Goal: Transaction & Acquisition: Purchase product/service

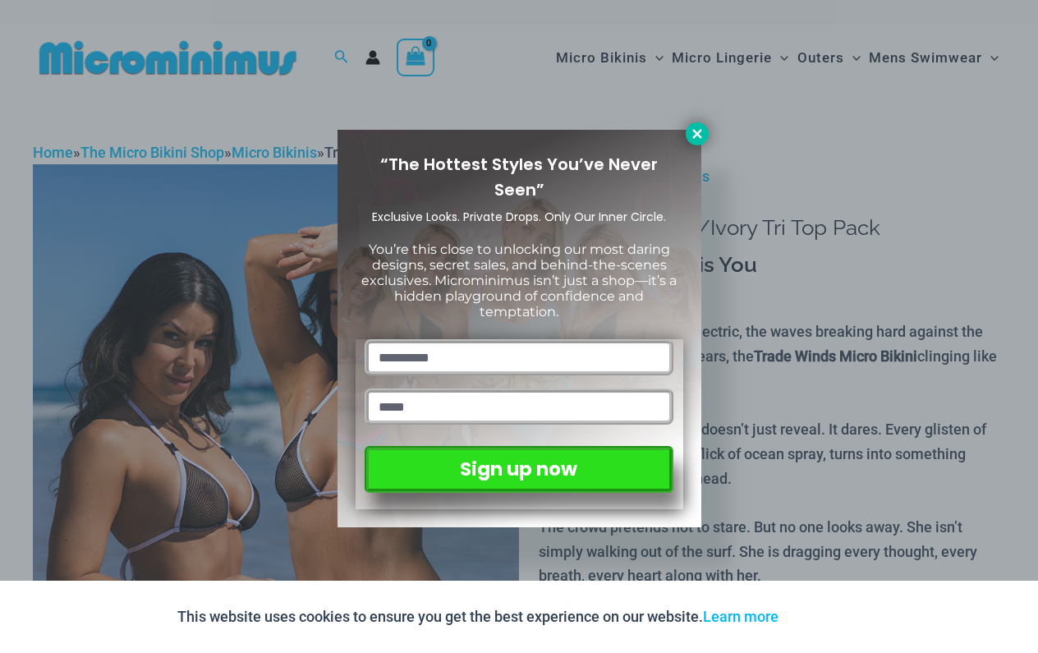
click at [695, 126] on button at bounding box center [697, 133] width 23 height 23
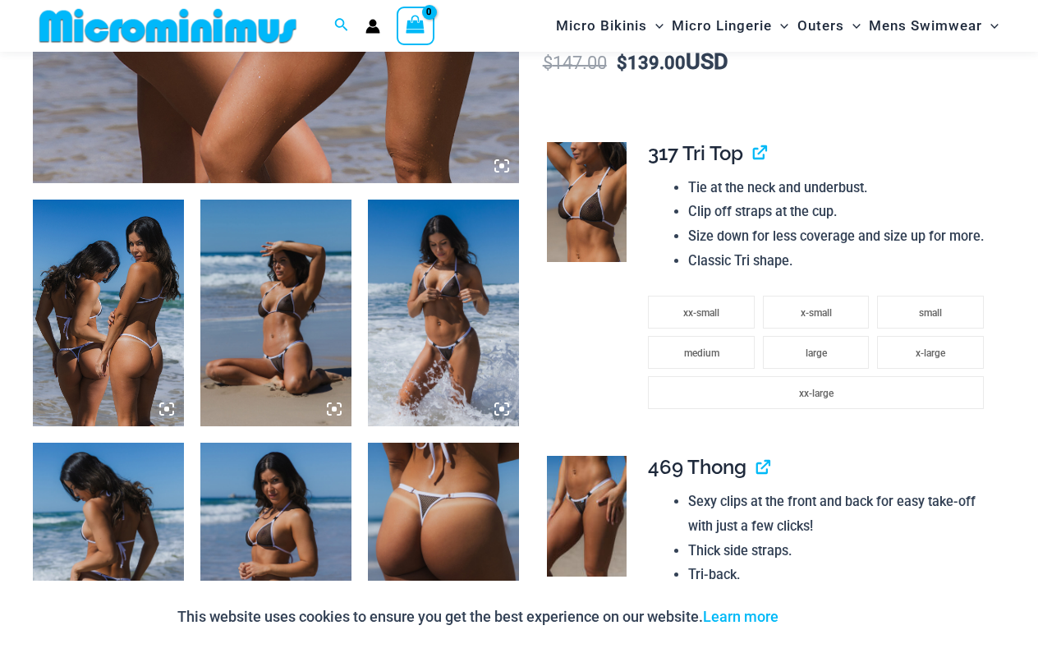
scroll to position [695, 0]
click at [337, 407] on icon at bounding box center [334, 409] width 15 height 15
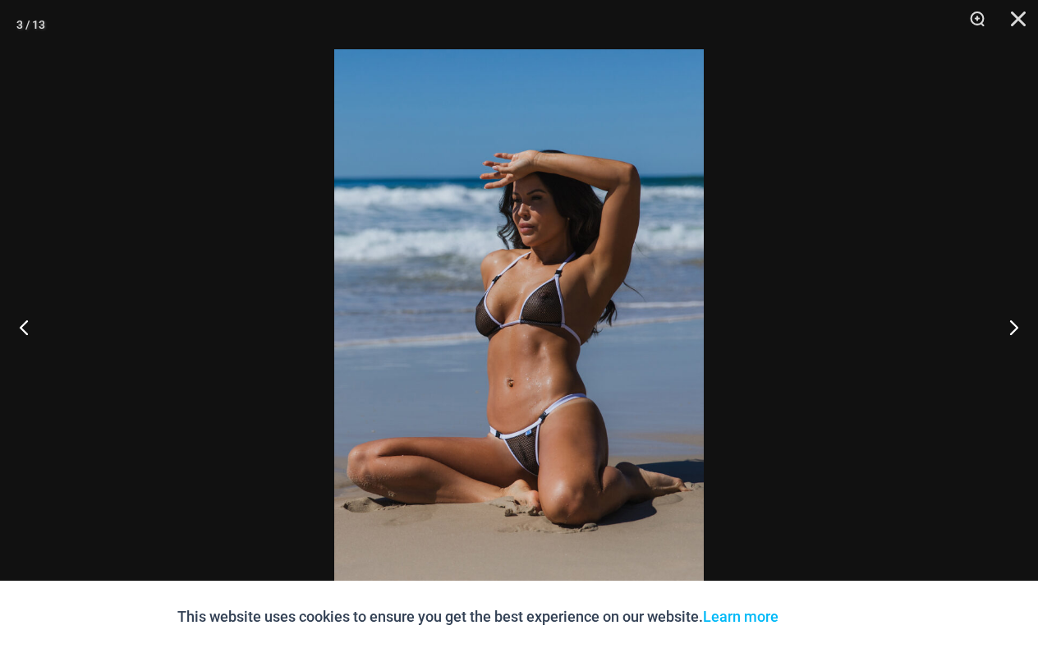
click at [528, 466] on img at bounding box center [519, 326] width 370 height 554
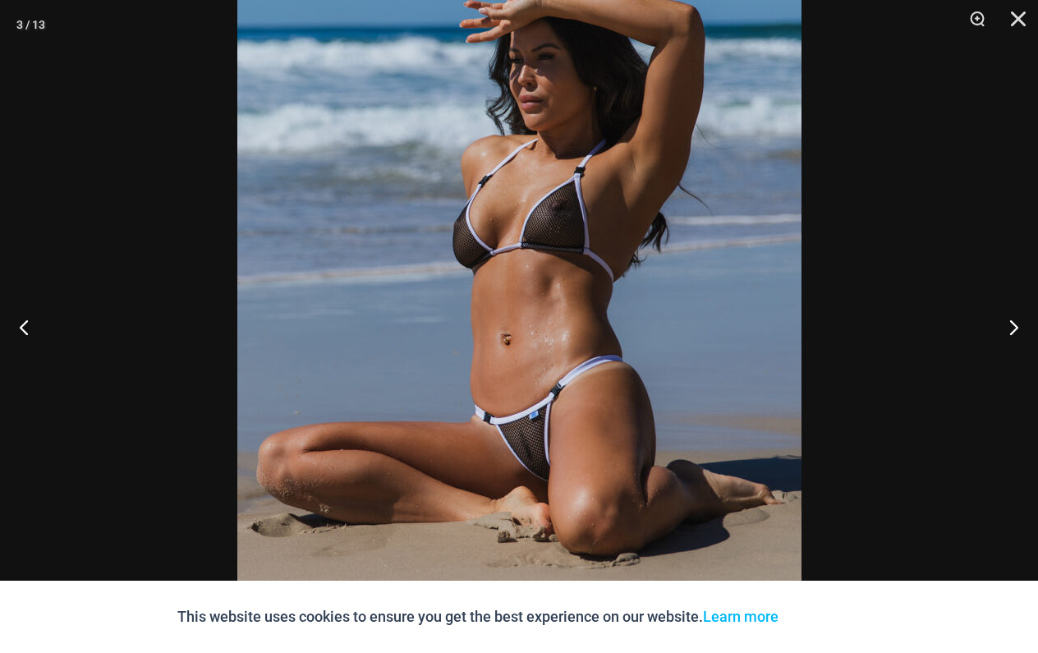
click at [528, 466] on img at bounding box center [519, 253] width 564 height 846
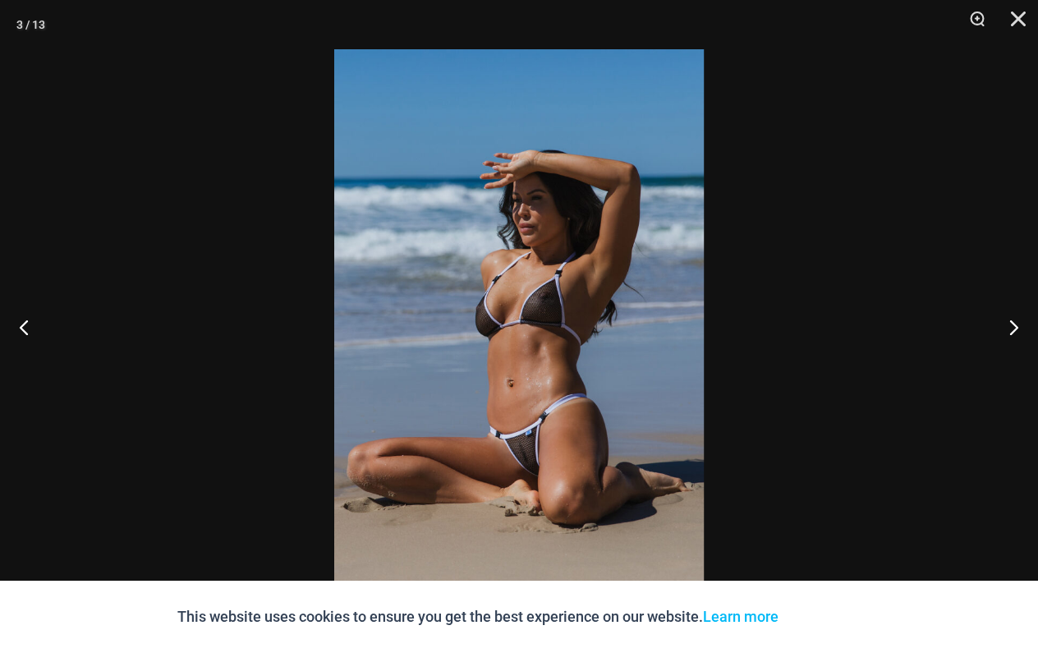
click at [528, 465] on img at bounding box center [519, 326] width 370 height 554
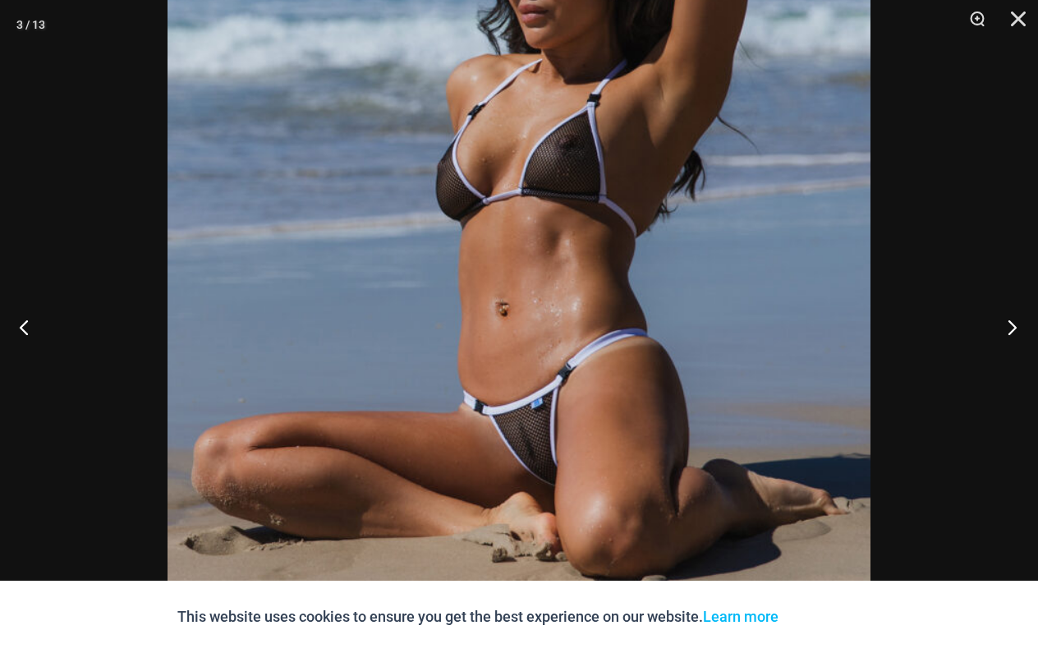
click at [1016, 325] on button "Next" at bounding box center [1007, 327] width 62 height 82
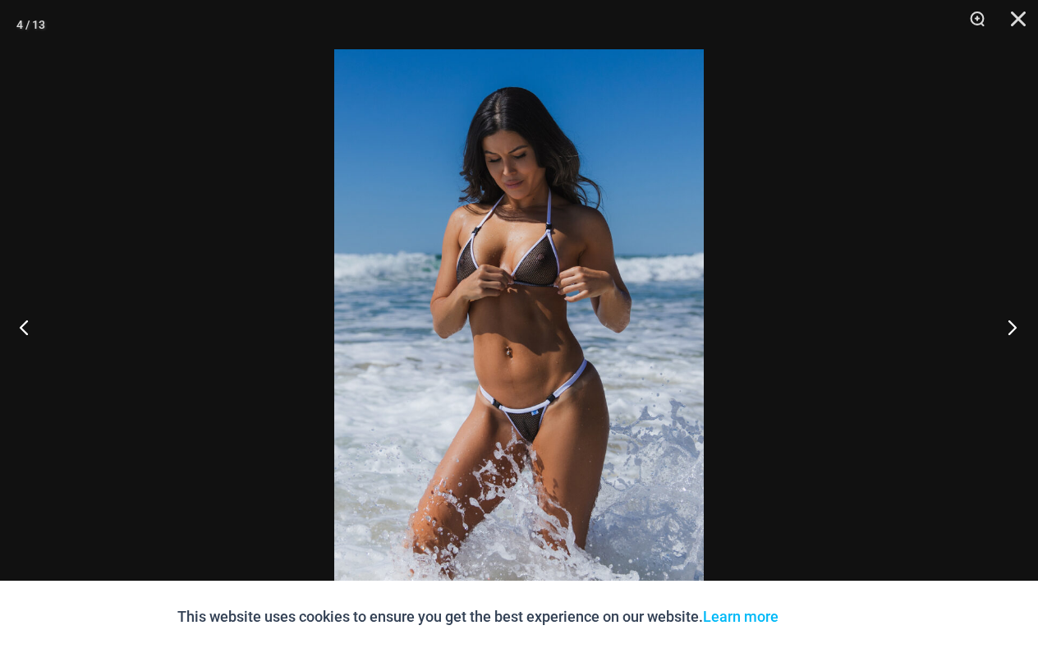
click at [1016, 325] on button "Next" at bounding box center [1007, 327] width 62 height 82
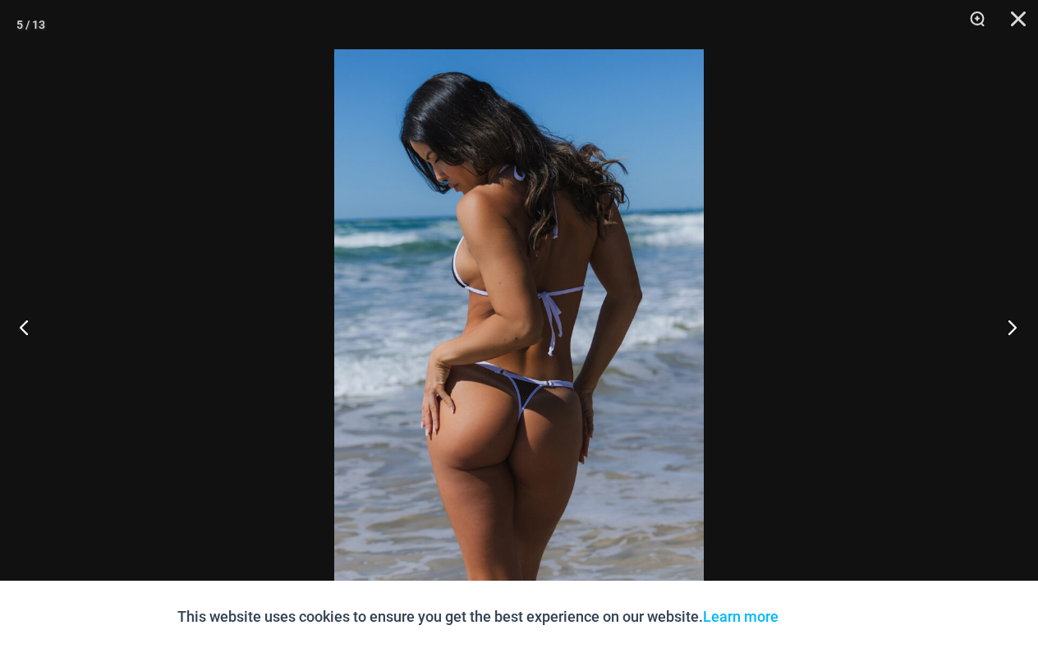
click at [1016, 325] on button "Next" at bounding box center [1007, 327] width 62 height 82
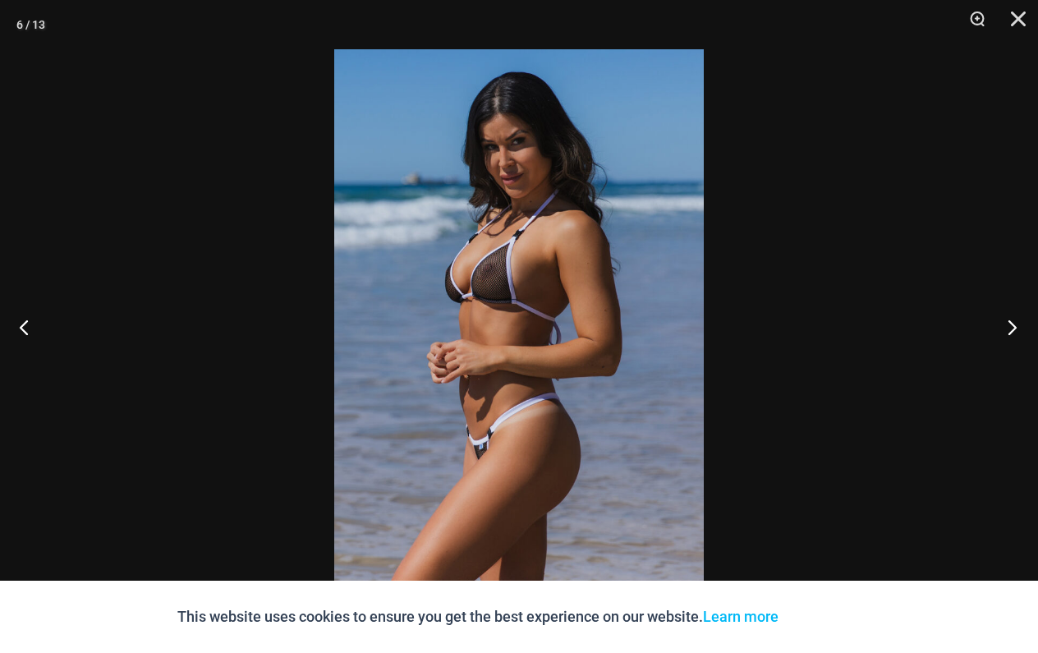
click at [1016, 325] on button "Next" at bounding box center [1007, 327] width 62 height 82
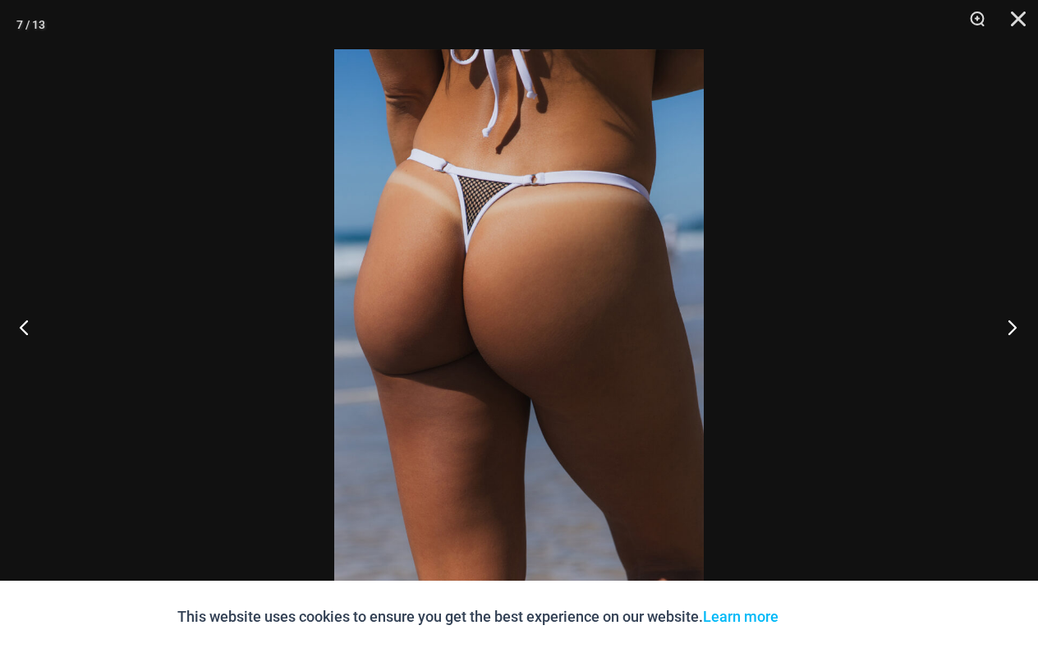
click at [1016, 325] on button "Next" at bounding box center [1007, 327] width 62 height 82
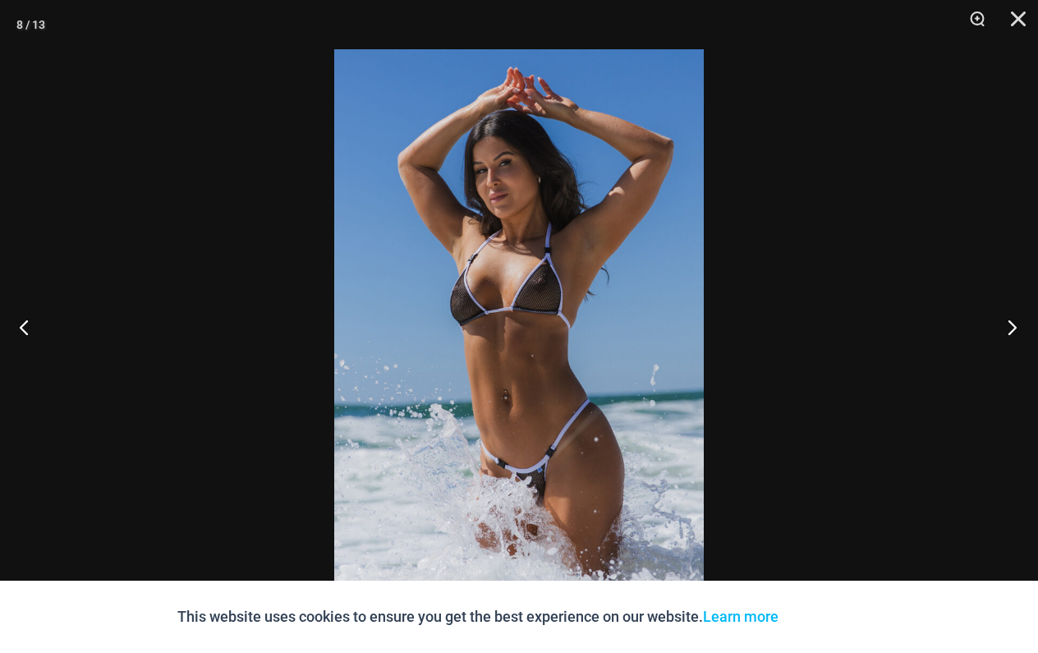
click at [1016, 325] on button "Next" at bounding box center [1007, 327] width 62 height 82
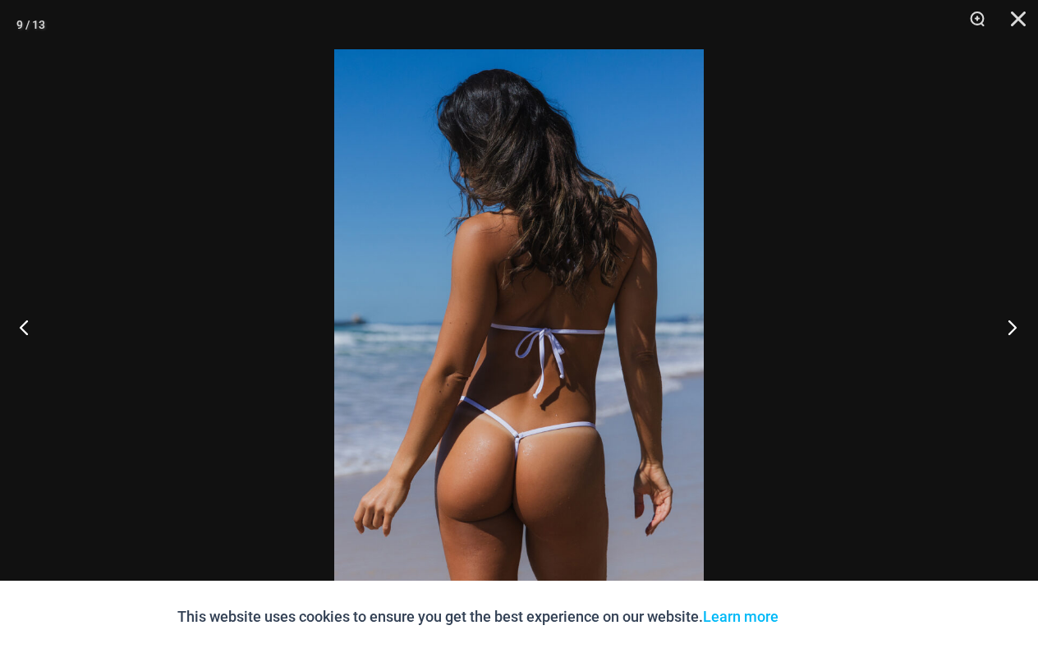
click at [1016, 325] on button "Next" at bounding box center [1007, 327] width 62 height 82
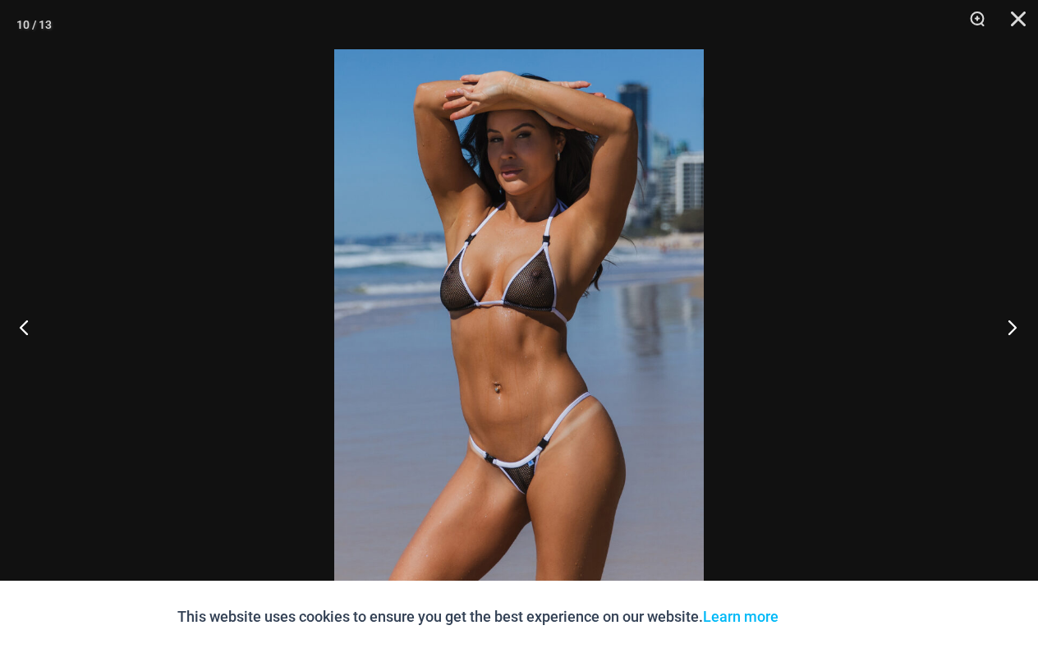
click at [1016, 325] on button "Next" at bounding box center [1007, 327] width 62 height 82
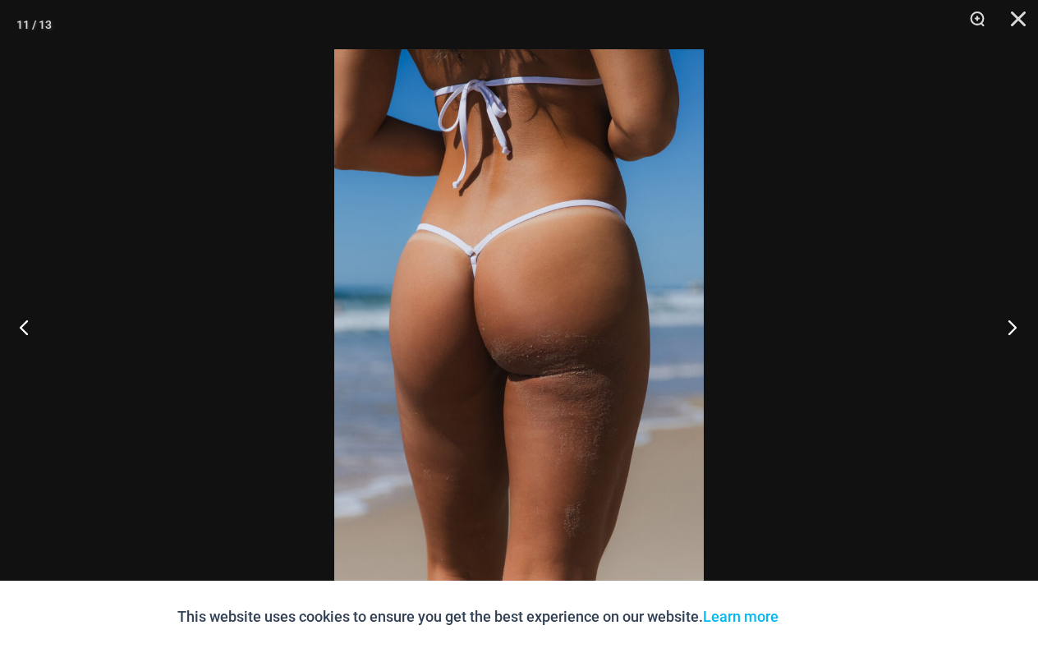
click at [1016, 325] on button "Next" at bounding box center [1007, 327] width 62 height 82
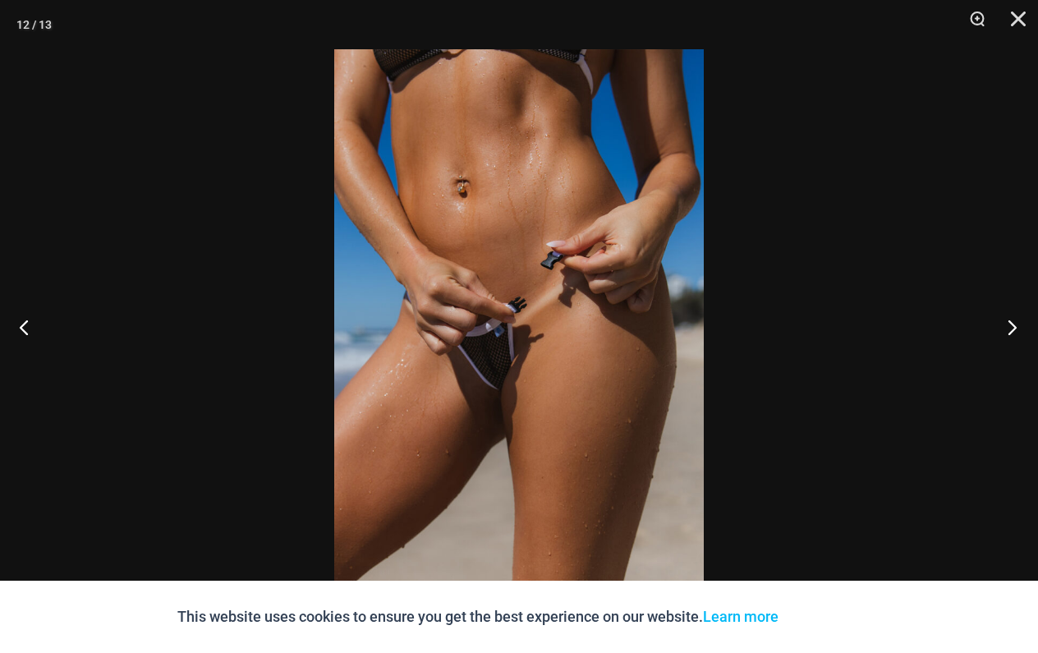
click at [1016, 325] on button "Next" at bounding box center [1007, 327] width 62 height 82
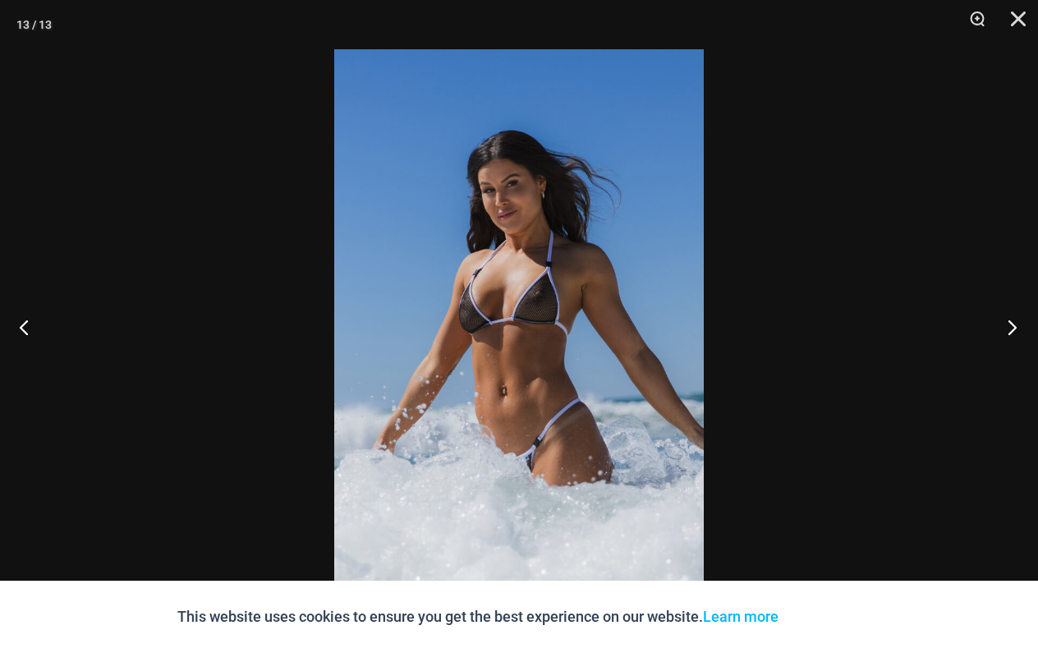
click at [1016, 325] on button "Next" at bounding box center [1007, 327] width 62 height 82
